Goal: Task Accomplishment & Management: Manage account settings

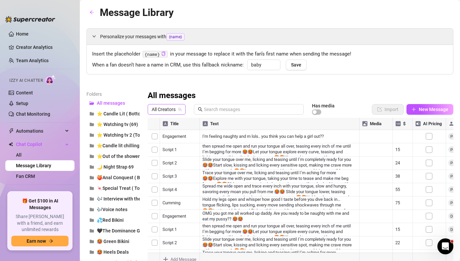
click at [160, 108] on span "All Creators" at bounding box center [167, 109] width 30 height 10
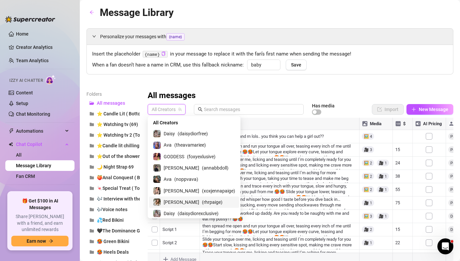
click at [212, 202] on div "[PERSON_NAME] ( rhrpaige )" at bounding box center [194, 202] width 82 height 8
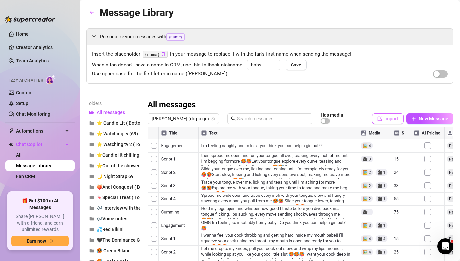
click at [398, 114] on button "Import" at bounding box center [388, 118] width 32 height 11
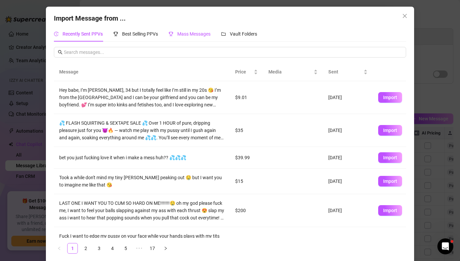
click at [192, 34] on span "Mass Messages" at bounding box center [193, 33] width 33 height 5
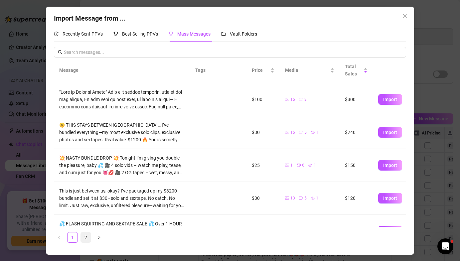
click at [88, 236] on link "2" at bounding box center [86, 238] width 10 height 10
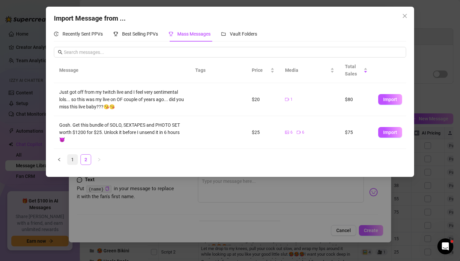
click at [70, 160] on link "1" at bounding box center [73, 160] width 10 height 10
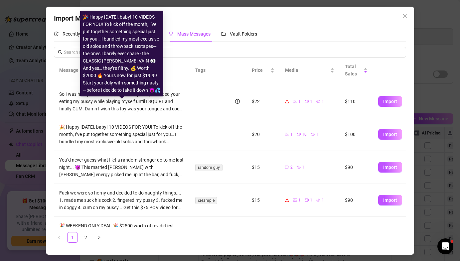
scroll to position [186, 0]
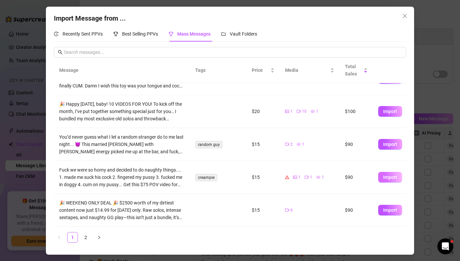
click at [392, 178] on span "Import" at bounding box center [390, 177] width 14 height 5
type textarea "Fuck we were so horny and decided to do naughty things.... 1. made me suck his …"
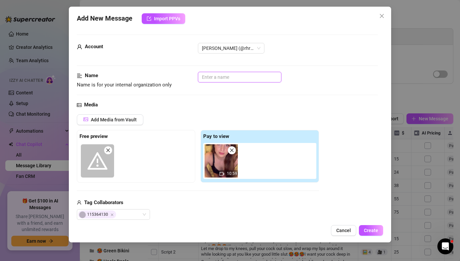
click at [268, 78] on input "text" at bounding box center [240, 77] width 84 height 11
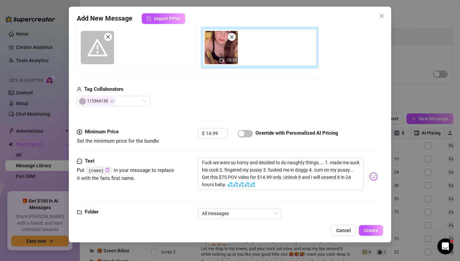
scroll to position [129, 0]
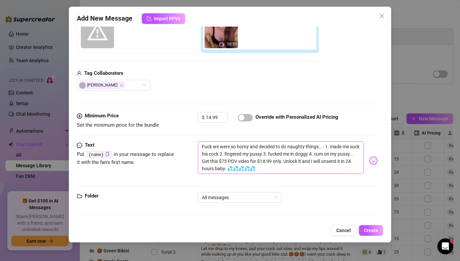
type input "Creampie"
click at [325, 146] on textarea "Fuck we were so horny and decided to do naughty things.... 1. made me suck his …" at bounding box center [281, 157] width 166 height 33
type textarea "Fuck we were so horny and decided to do naughty things.... 1. made me suck his …"
click at [257, 154] on textarea "Fuck we were so horny and decided to do naughty things.... 1. made me suck his …" at bounding box center [281, 157] width 166 height 33
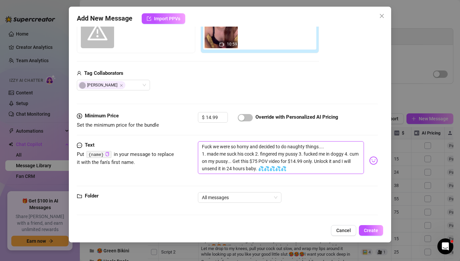
type textarea "Fuck we were so horny and decided to do naughty things.... 1. made me suck his …"
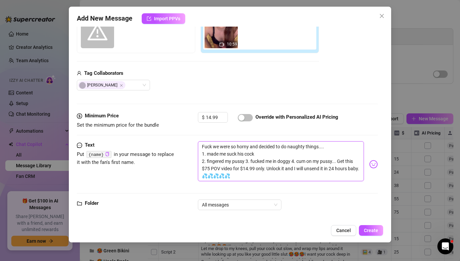
click at [246, 161] on textarea "Fuck we were so horny and decided to do naughty things.... 1. made me suck his …" at bounding box center [281, 161] width 166 height 40
type textarea "Fuck we were so horny and decided to do naughty things.... 1. made me suck his …"
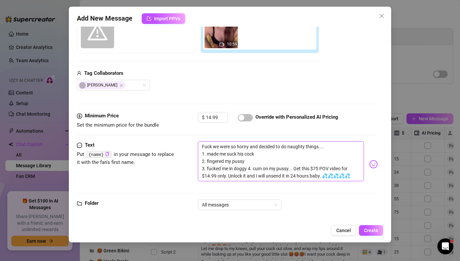
click at [249, 168] on textarea "Fuck we were so horny and decided to do naughty things.... 1. made me suck his …" at bounding box center [281, 161] width 166 height 40
type textarea "Fuck we were so horny and decided to do naughty things.... 1. made me suck his …"
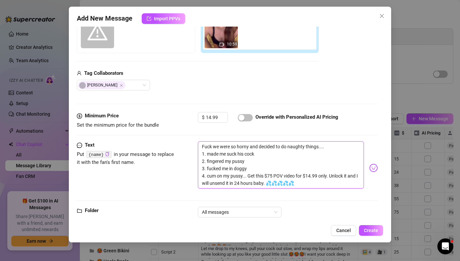
click at [249, 177] on textarea "Fuck we were so horny and decided to do naughty things.... 1. made me suck his …" at bounding box center [281, 164] width 166 height 47
type textarea "Fuck we were so horny and decided to do naughty things.... 1. made me suck his …"
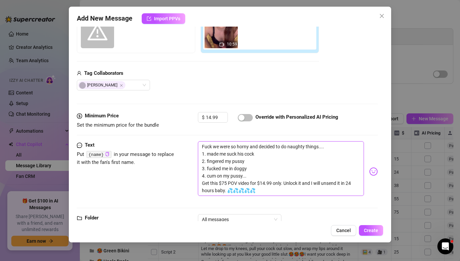
click at [285, 182] on textarea "Fuck we were so horny and decided to do naughty things.... 1. made me suck his …" at bounding box center [281, 168] width 166 height 55
type textarea "Fuck we were so horny and decided to do naughty things.... 1. made me suck his …"
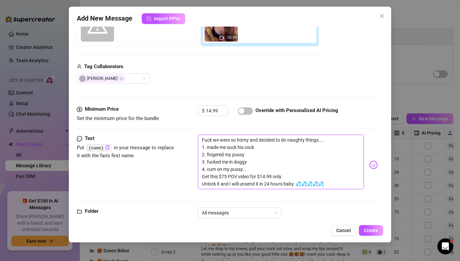
scroll to position [141, 0]
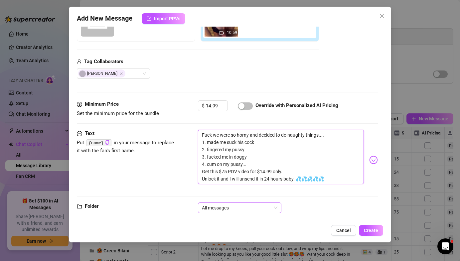
click at [264, 207] on span "All messages" at bounding box center [240, 208] width 76 height 10
type textarea "Fuck we were so horny and decided to do naughty things.... 1. made me suck his …"
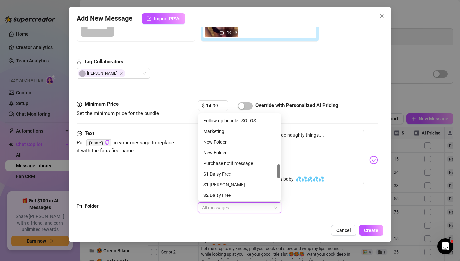
scroll to position [286, 0]
click at [238, 143] on div "Marketing" at bounding box center [239, 142] width 73 height 7
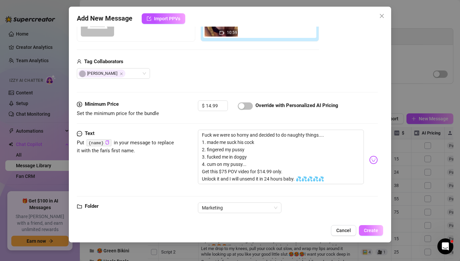
click at [370, 231] on span "Create" at bounding box center [371, 230] width 14 height 5
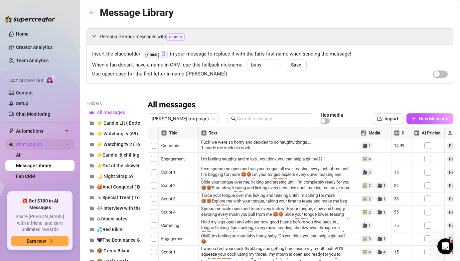
scroll to position [19, 0]
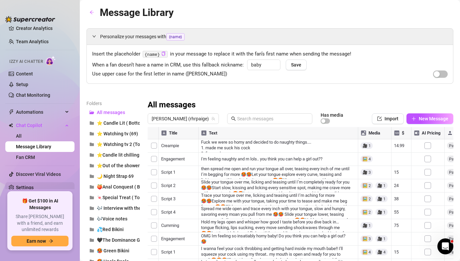
click at [34, 190] on link "Settings" at bounding box center [25, 187] width 18 height 5
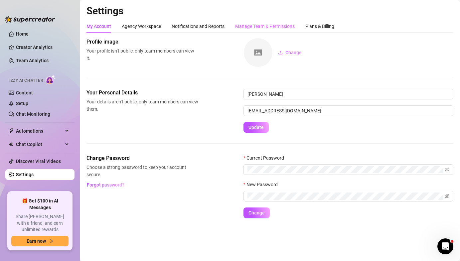
click at [254, 31] on div "Manage Team & Permissions" at bounding box center [265, 26] width 60 height 13
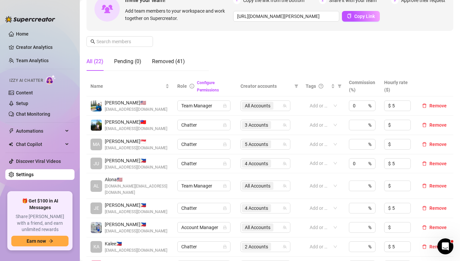
scroll to position [74, 0]
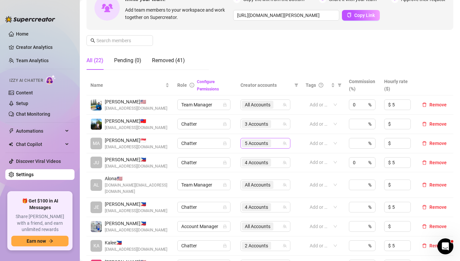
click at [267, 144] on span "5 Accounts" at bounding box center [256, 143] width 23 height 7
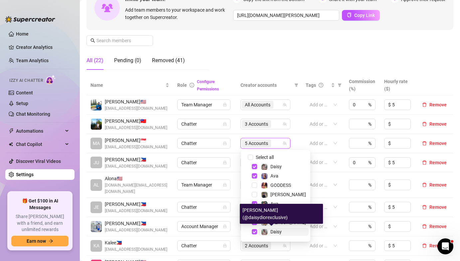
click at [281, 232] on span "Daisy" at bounding box center [276, 231] width 11 height 5
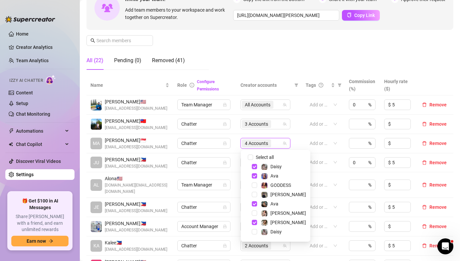
click at [305, 67] on div "Manage Team Members Manage your team members, their commission and hourly rate,…" at bounding box center [270, 19] width 367 height 111
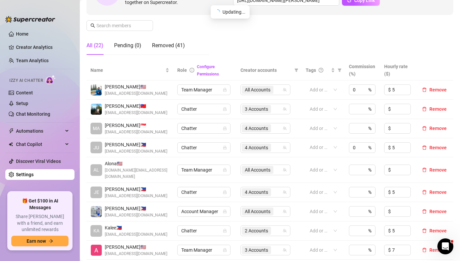
scroll to position [95, 0]
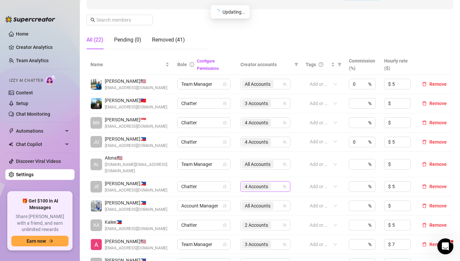
click at [271, 183] on span "4 Accounts" at bounding box center [256, 187] width 29 height 8
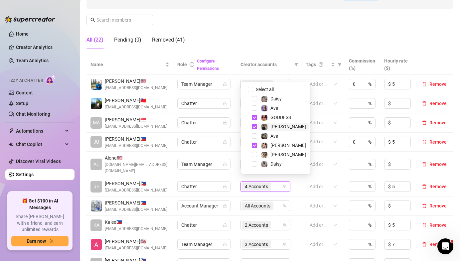
click at [281, 125] on span "[PERSON_NAME]" at bounding box center [284, 127] width 50 height 8
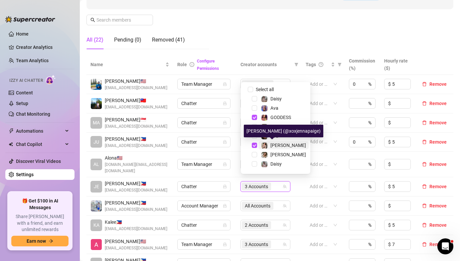
click at [281, 147] on span "[PERSON_NAME]" at bounding box center [289, 145] width 36 height 5
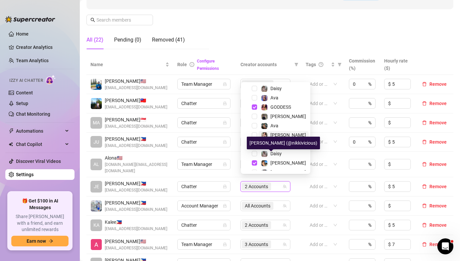
scroll to position [0, 0]
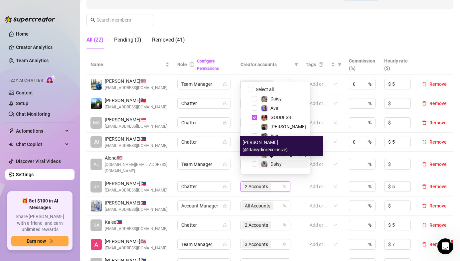
click at [279, 160] on div "Daisy" at bounding box center [276, 164] width 11 height 8
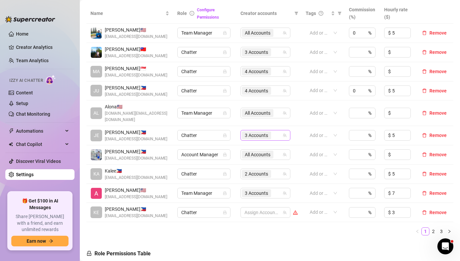
scroll to position [146, 0]
click at [434, 227] on link "2" at bounding box center [433, 230] width 7 height 7
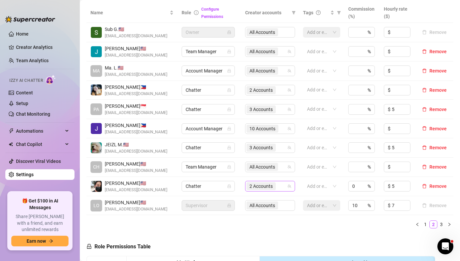
click at [255, 183] on span "2 Accounts" at bounding box center [261, 186] width 23 height 7
click at [441, 223] on link "3" at bounding box center [441, 224] width 7 height 7
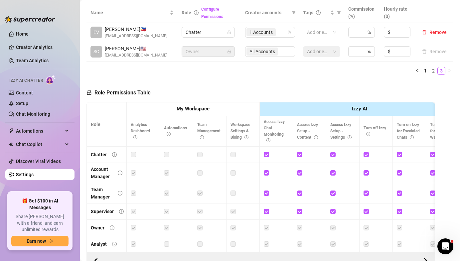
click at [421, 74] on ul "1 2 3" at bounding box center [270, 71] width 367 height 8
click at [423, 73] on link "1" at bounding box center [425, 70] width 7 height 7
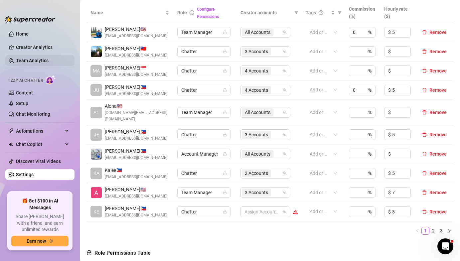
click at [28, 62] on link "Team Analytics" at bounding box center [32, 60] width 33 height 5
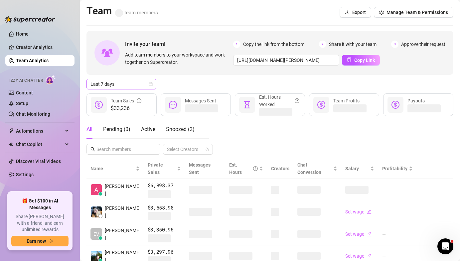
click at [149, 89] on span "Last 7 days" at bounding box center [122, 84] width 62 height 10
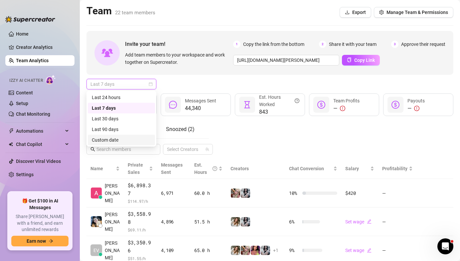
click at [146, 140] on div "Custom date" at bounding box center [121, 139] width 59 height 7
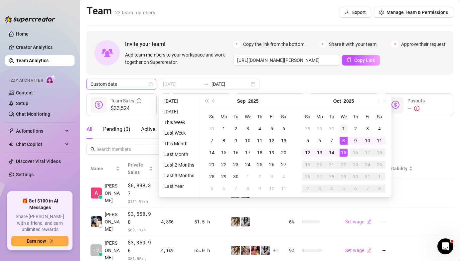
type input "[DATE]"
click at [345, 128] on div "1" at bounding box center [344, 129] width 8 height 8
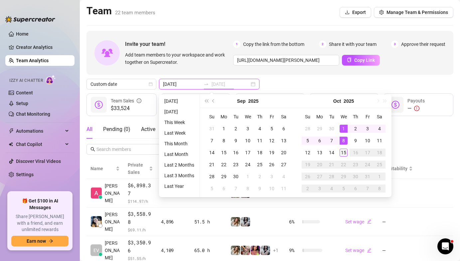
type input "[DATE]"
click at [347, 152] on td "15" at bounding box center [344, 153] width 12 height 12
